Goal: Task Accomplishment & Management: Use online tool/utility

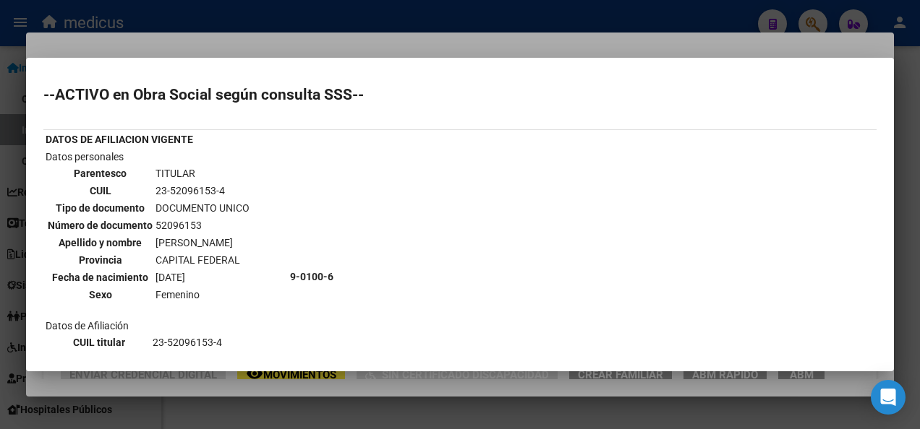
scroll to position [1157, 0]
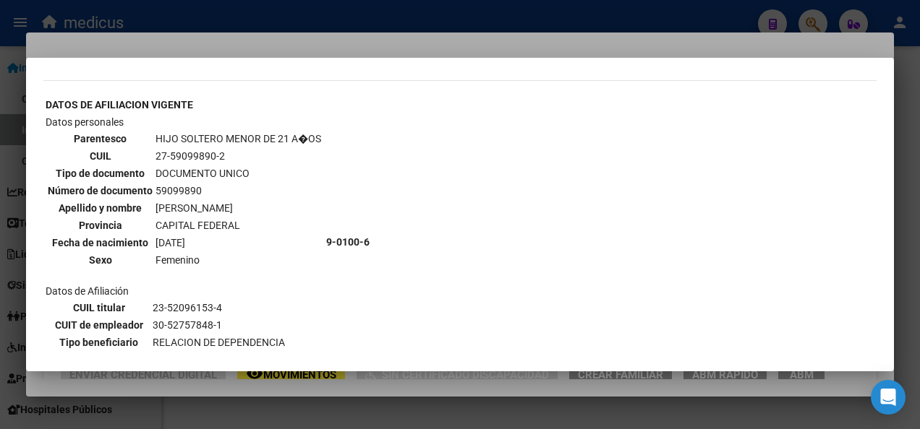
click at [307, 416] on div at bounding box center [460, 214] width 920 height 429
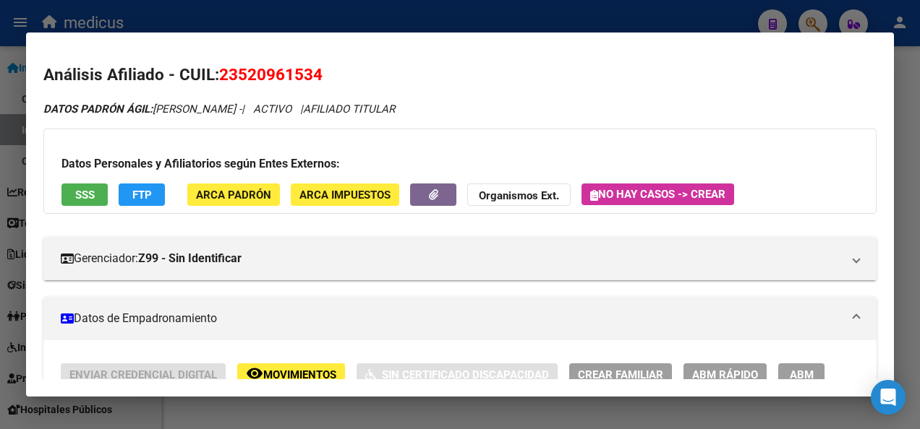
click at [307, 416] on div at bounding box center [460, 214] width 920 height 429
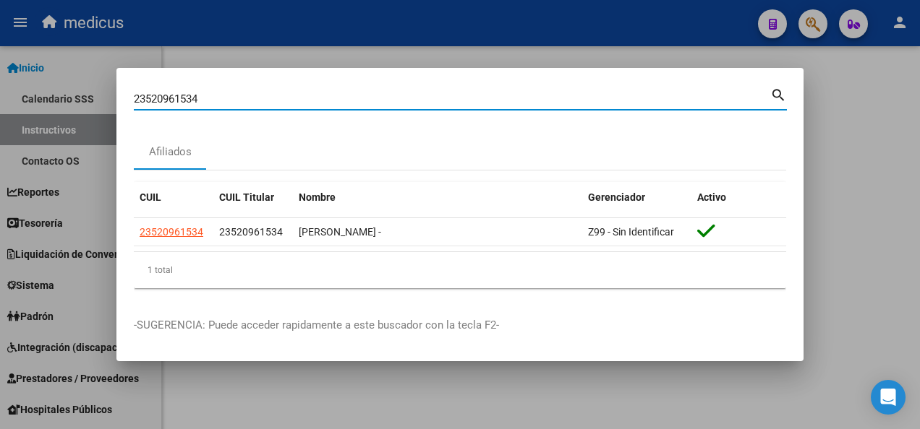
drag, startPoint x: 210, startPoint y: 98, endPoint x: 84, endPoint y: 82, distance: 126.7
click at [84, 82] on div "23520961534 Buscar (apellido, dni, cuil, nro traspaso, cuit, obra social) searc…" at bounding box center [460, 214] width 920 height 429
paste input "733834508"
type input "27338345084"
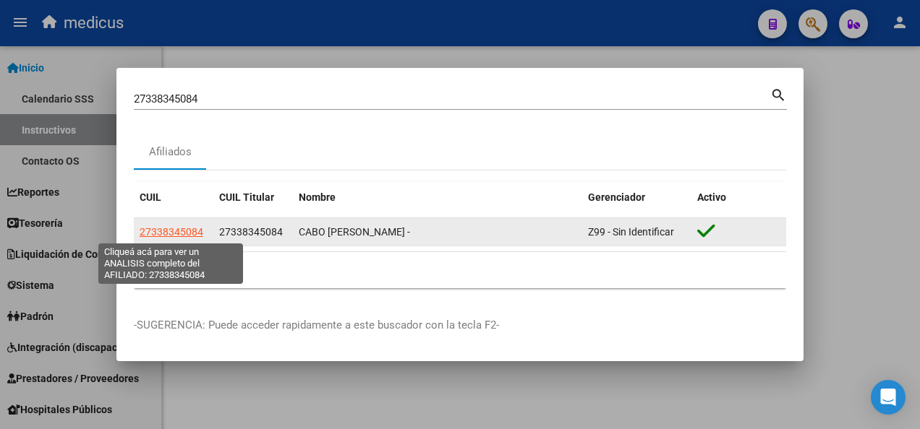
click at [155, 231] on span "27338345084" at bounding box center [172, 232] width 64 height 12
type textarea "27338345084"
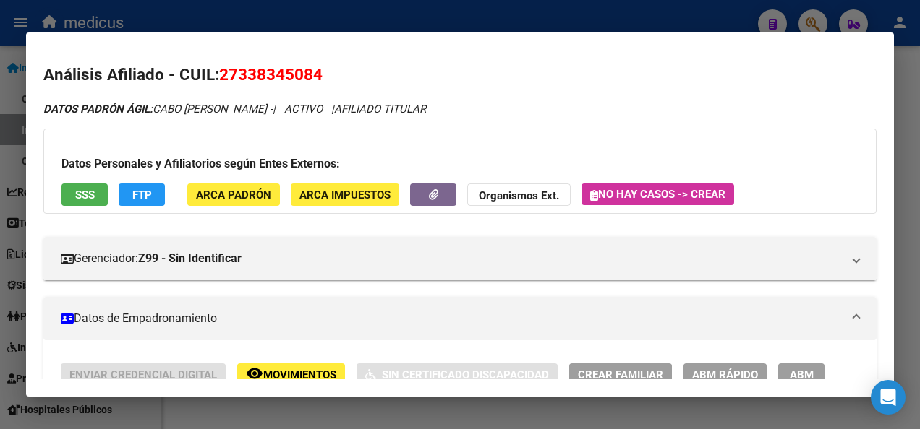
click at [86, 197] on span "SSS" at bounding box center [85, 195] width 20 height 13
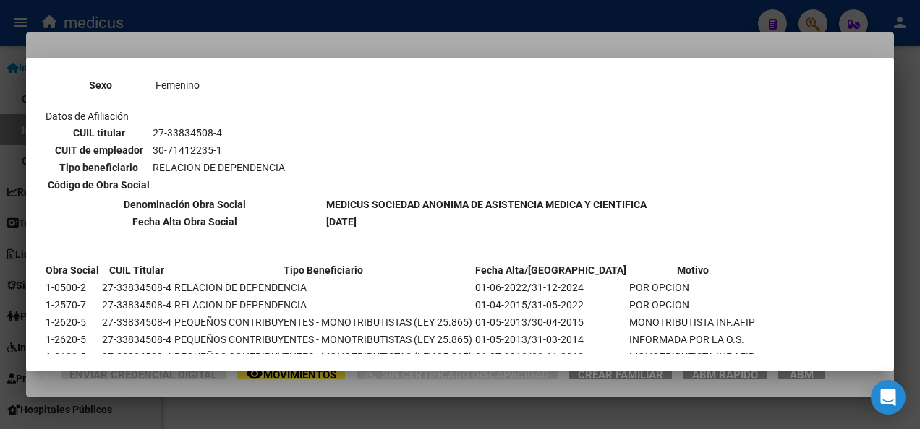
scroll to position [743, 0]
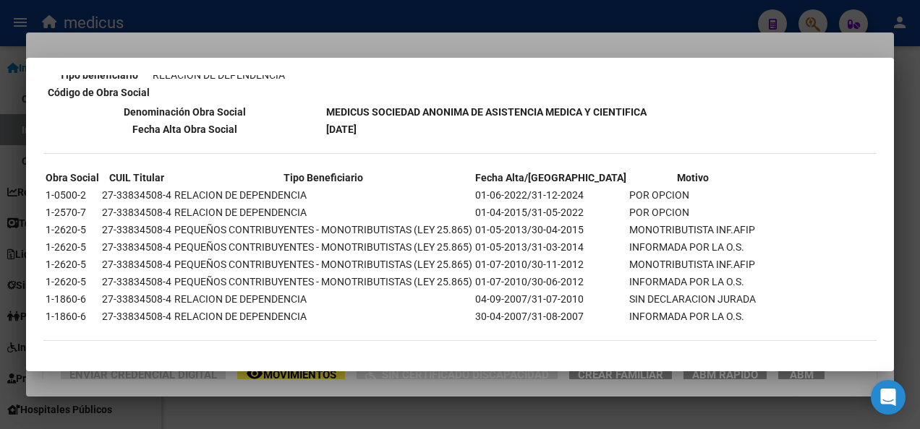
click at [367, 403] on div at bounding box center [460, 214] width 920 height 429
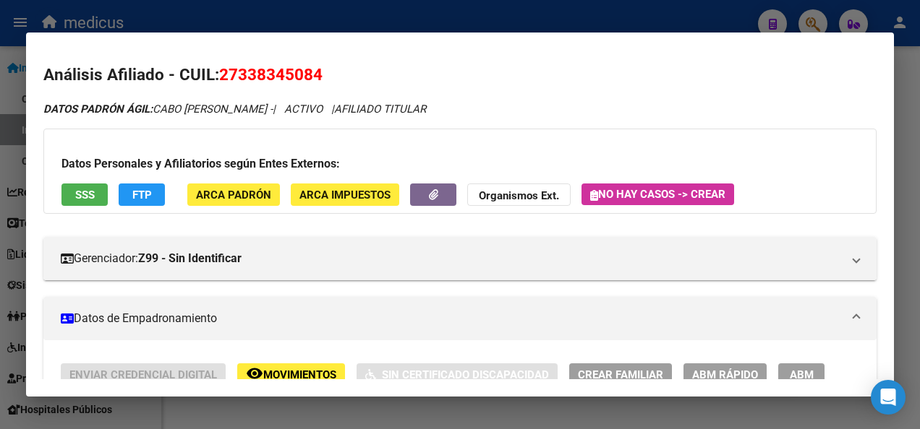
click at [367, 403] on div at bounding box center [460, 214] width 920 height 429
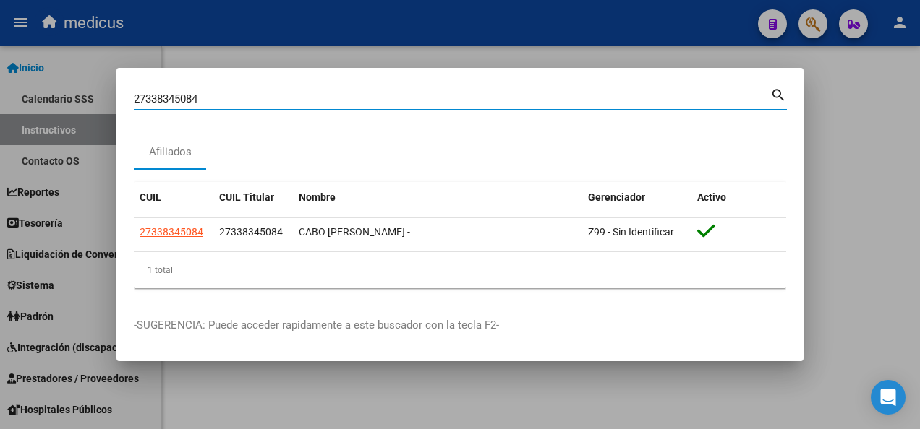
drag, startPoint x: 220, startPoint y: 94, endPoint x: 26, endPoint y: 78, distance: 194.4
click at [26, 78] on div "27338345084 Buscar (apellido, dni, cuil, nro traspaso, cuit, obra social) searc…" at bounding box center [460, 214] width 920 height 429
paste input "07596909"
type input "27307596909"
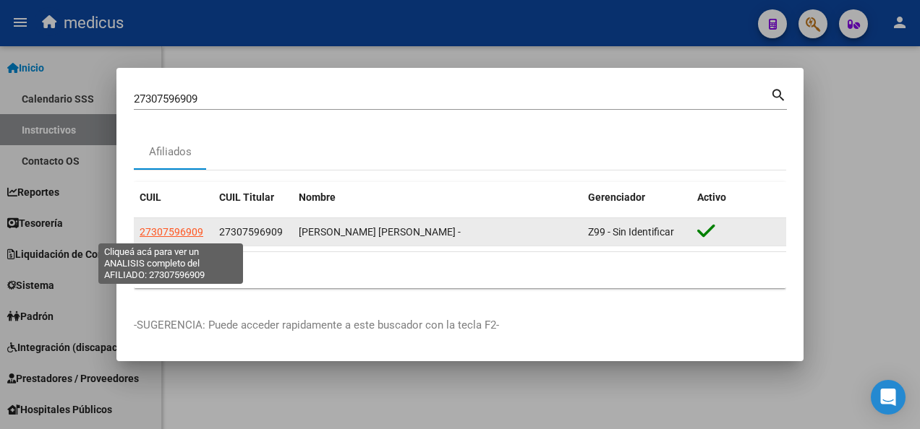
click at [161, 230] on span "27307596909" at bounding box center [172, 232] width 64 height 12
type textarea "27307596909"
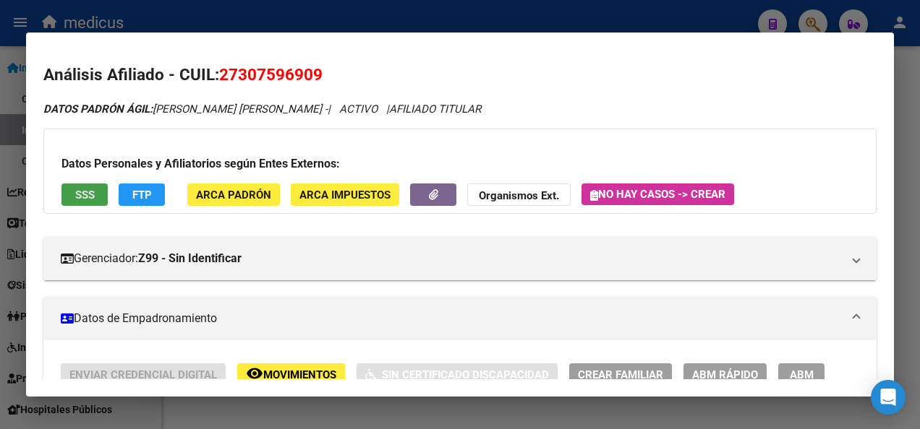
click at [89, 189] on span "SSS" at bounding box center [85, 195] width 20 height 13
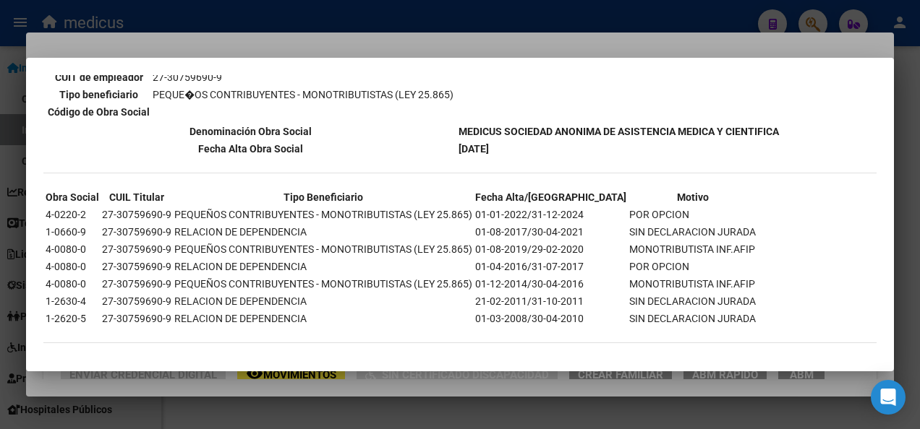
scroll to position [625, 0]
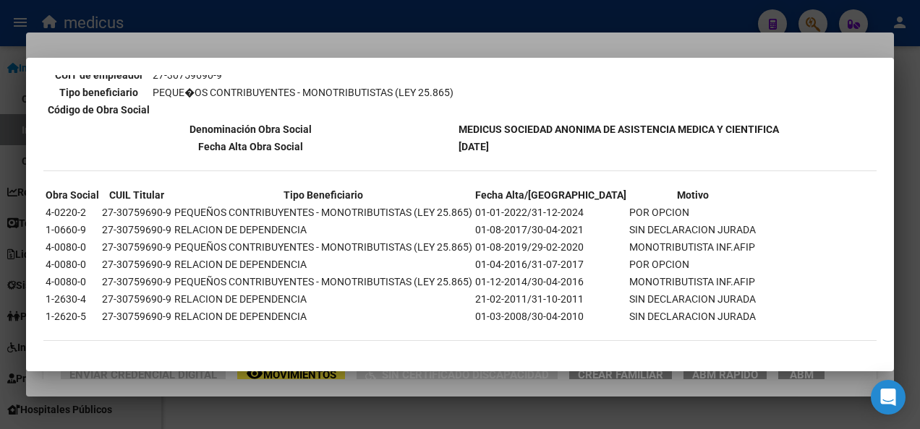
click at [351, 409] on div at bounding box center [460, 214] width 920 height 429
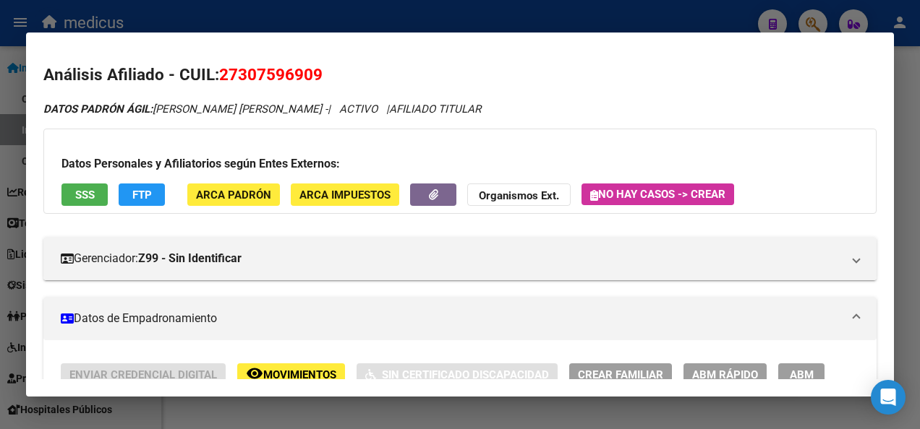
click at [351, 409] on div at bounding box center [460, 214] width 920 height 429
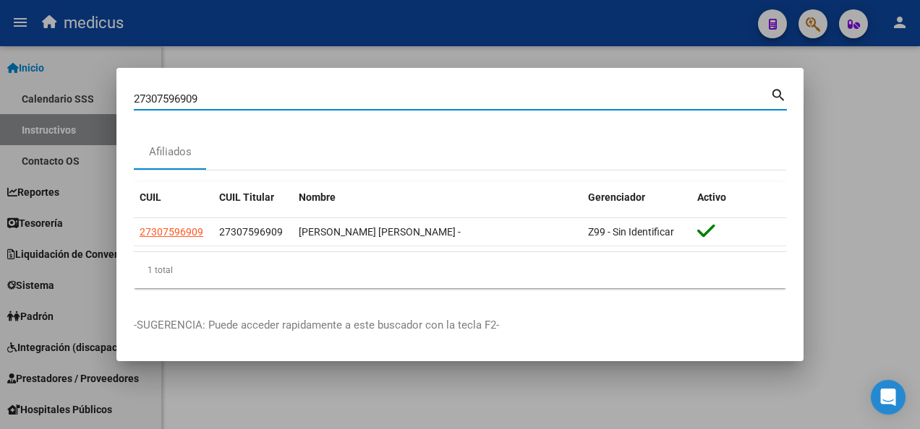
drag, startPoint x: 210, startPoint y: 96, endPoint x: 77, endPoint y: 95, distance: 133.7
click at [77, 95] on div "27307596909 Buscar (apellido, dni, cuil, nro traspaso, cuit, obra social) searc…" at bounding box center [460, 214] width 920 height 429
paste input "430174881"
type input "27430174881"
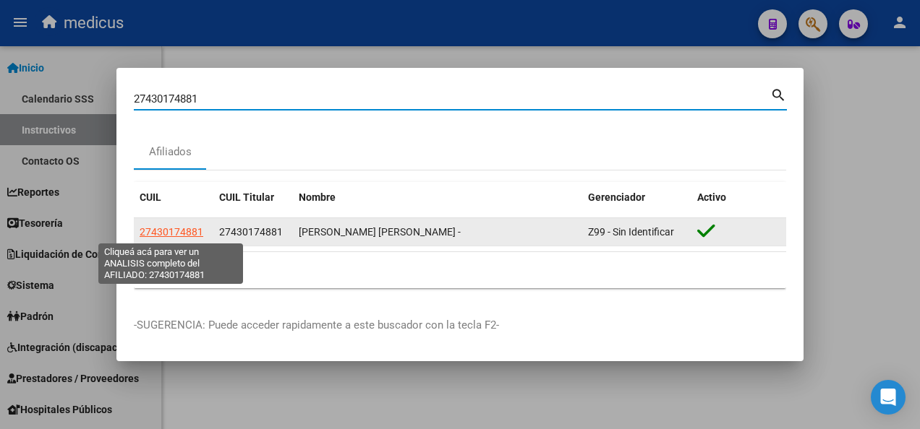
click at [161, 231] on span "27430174881" at bounding box center [172, 232] width 64 height 12
type textarea "27430174881"
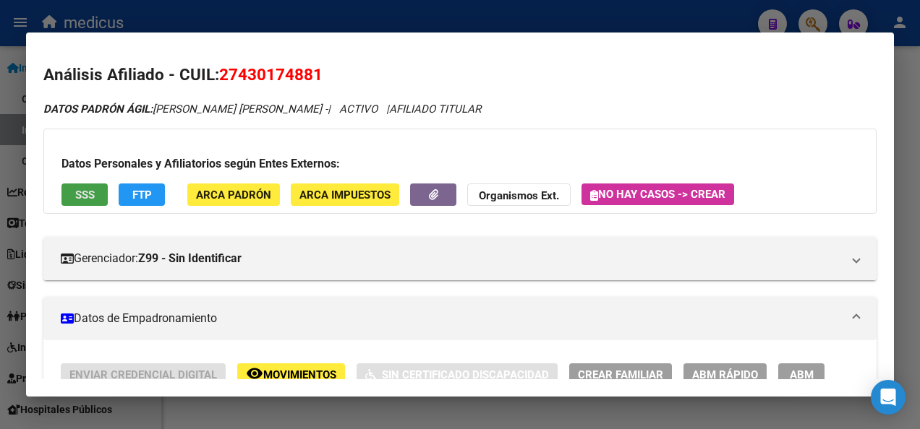
click at [82, 189] on span "SSS" at bounding box center [85, 195] width 20 height 13
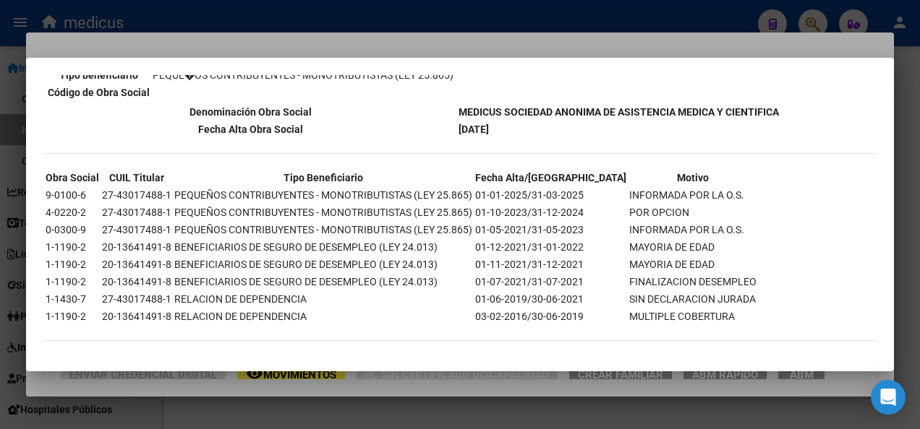
scroll to position [426, 0]
